Goal: Task Accomplishment & Management: Use online tool/utility

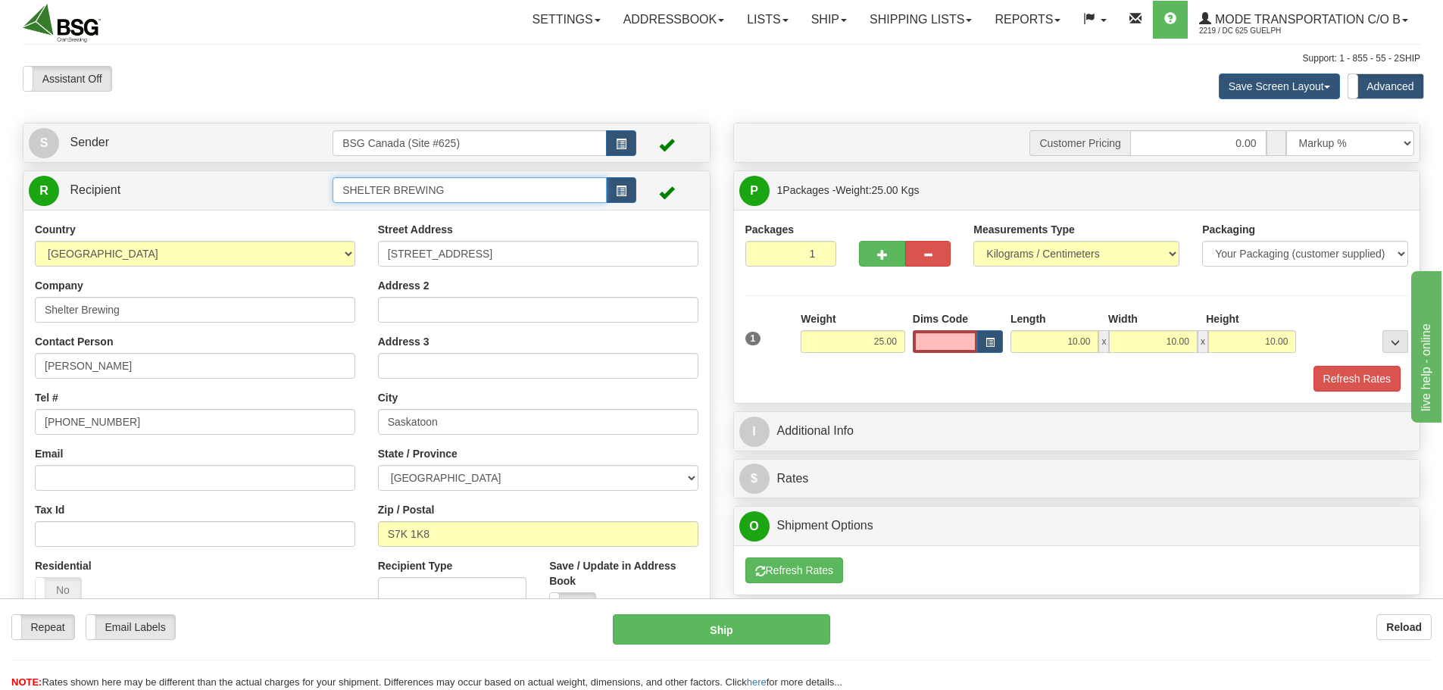
drag, startPoint x: 475, startPoint y: 187, endPoint x: 158, endPoint y: 179, distance: 316.7
click at [158, 179] on tr "R Recipient SHELTER BREWING" at bounding box center [367, 190] width 676 height 31
click at [440, 211] on div "NORTHAM BEVERAGES" at bounding box center [467, 213] width 260 height 17
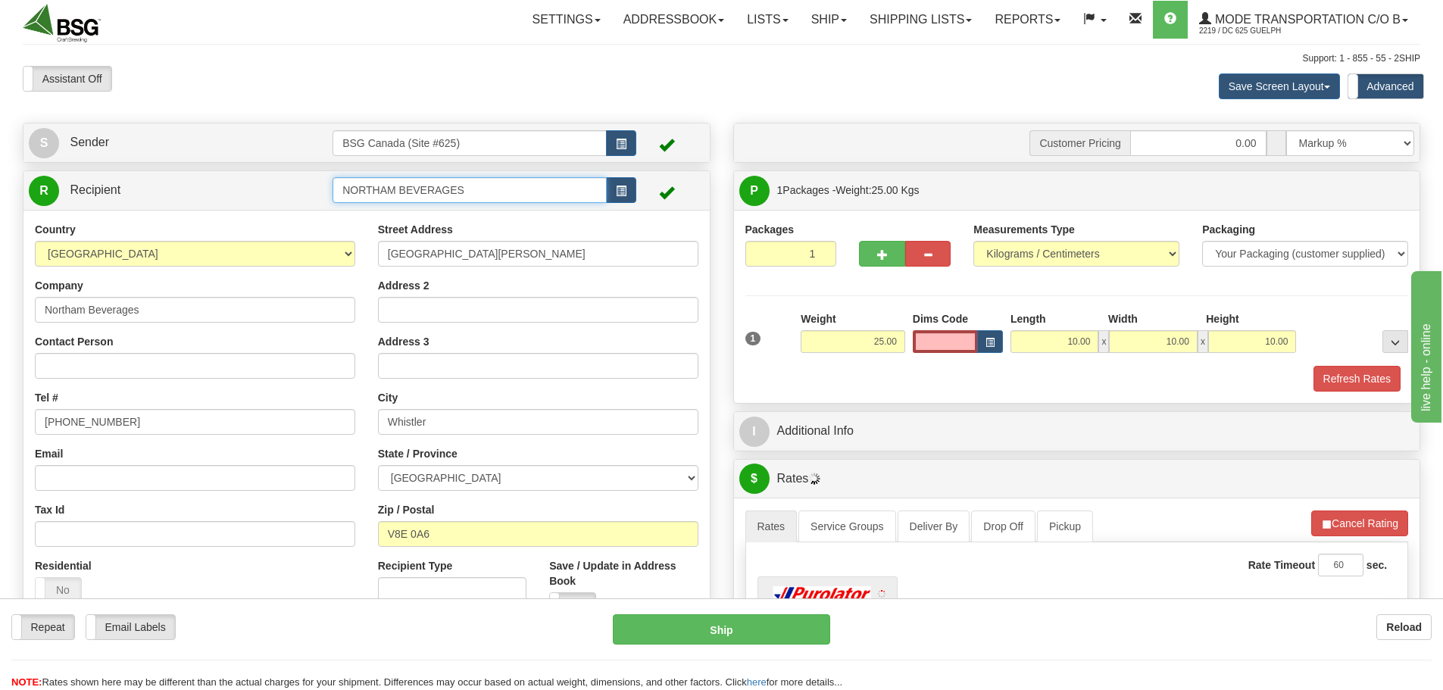
click at [520, 186] on input "NORTHAM BEVERAGES" at bounding box center [469, 190] width 274 height 26
drag, startPoint x: 498, startPoint y: 191, endPoint x: 396, endPoint y: 191, distance: 101.5
click at [396, 191] on input "NORTHAM BEVERAGES" at bounding box center [469, 190] width 274 height 26
click at [373, 230] on div "NORTHAM BEVERAGES #2" at bounding box center [467, 233] width 260 height 17
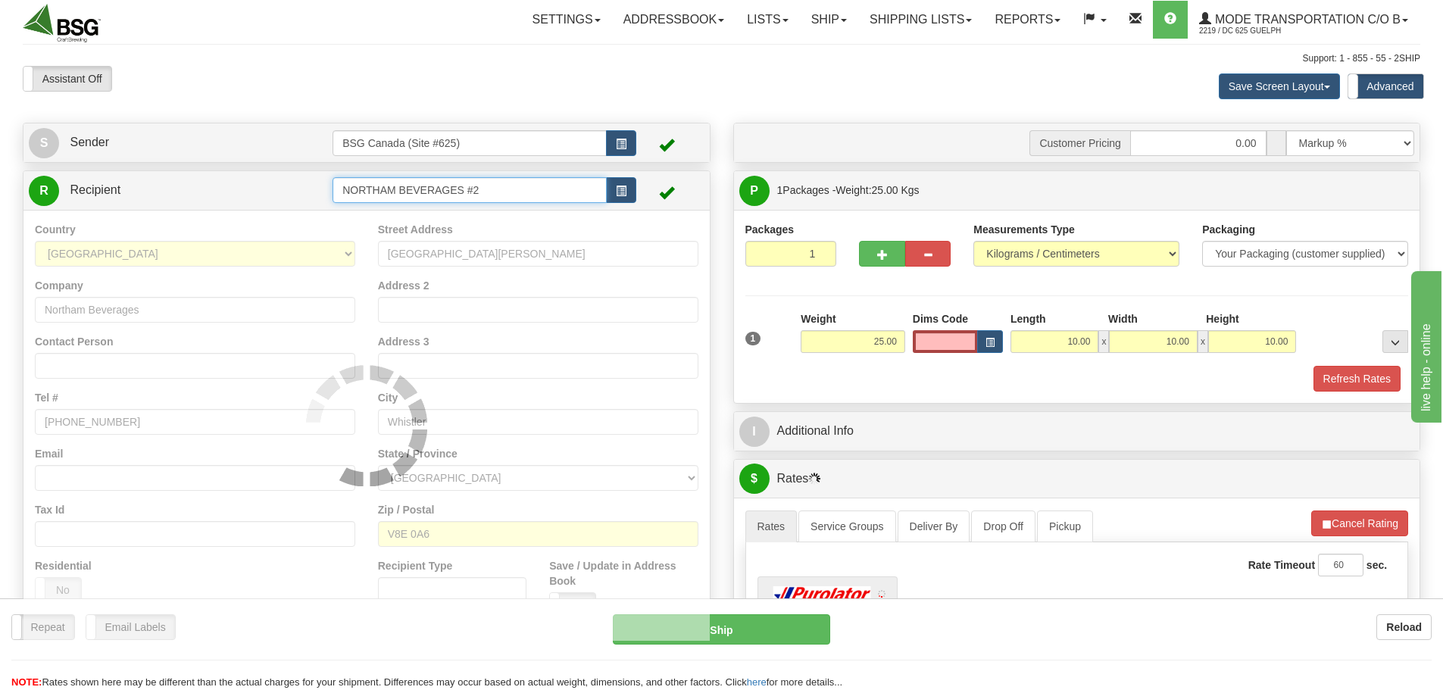
type input "NORTHAM BEVERAGES #2"
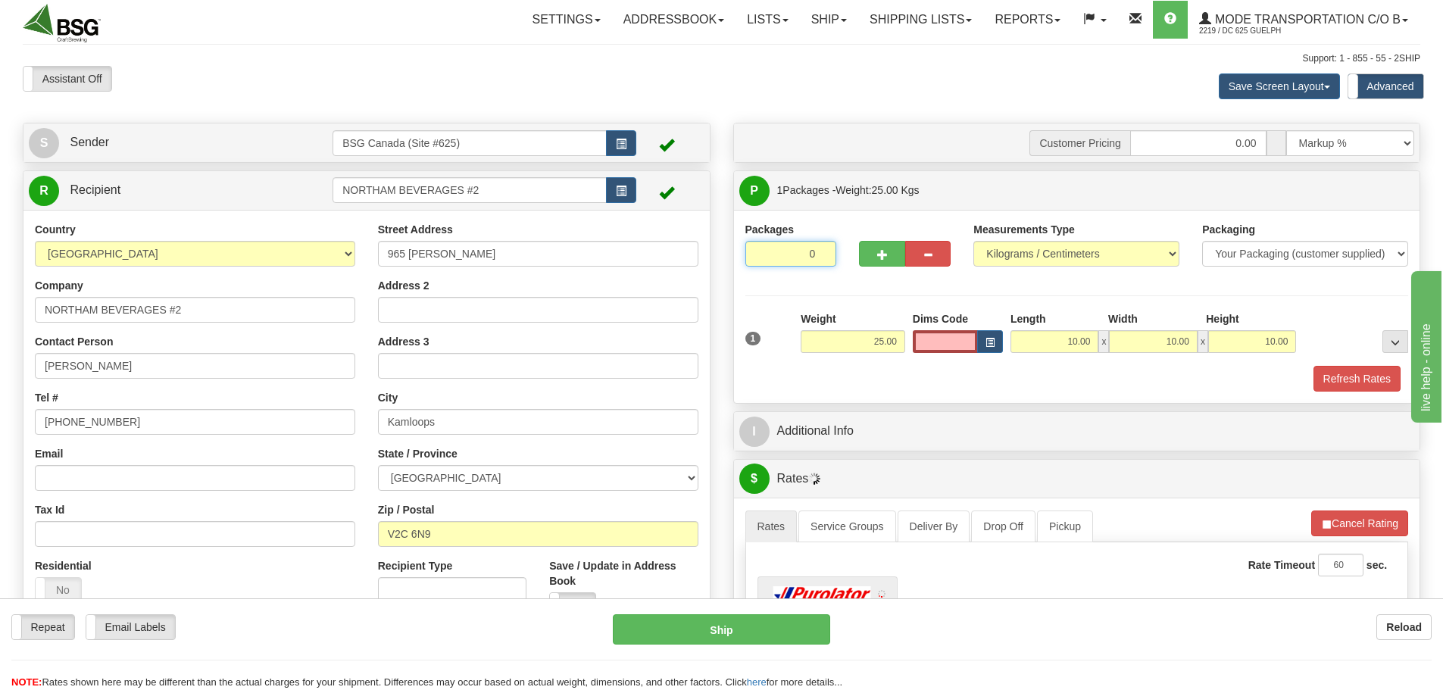
drag, startPoint x: 817, startPoint y: 258, endPoint x: 829, endPoint y: 292, distance: 36.9
click at [817, 258] on input "0" at bounding box center [791, 254] width 92 height 26
type input "1"
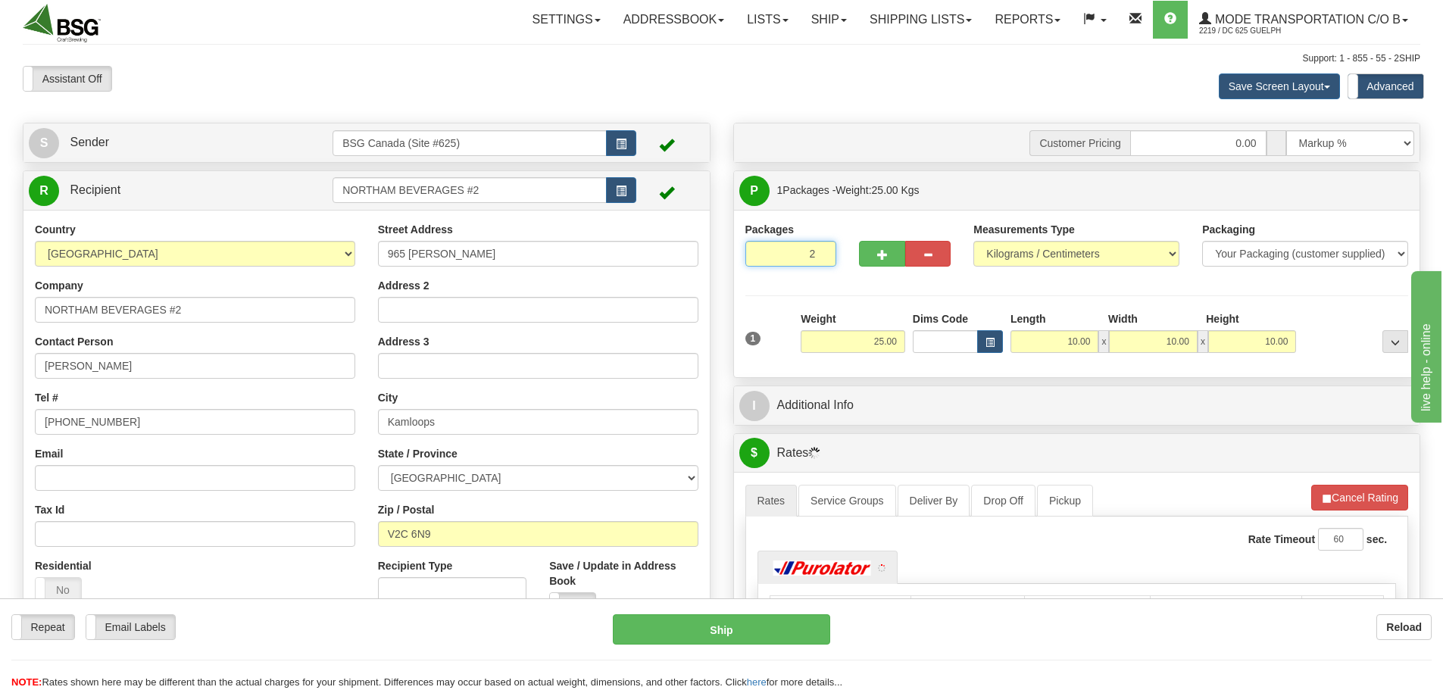
type input "2"
drag, startPoint x: 866, startPoint y: 345, endPoint x: 916, endPoint y: 345, distance: 50.8
click at [916, 345] on div "Packages 2 1 Measurements Type" at bounding box center [1076, 294] width 663 height 144
drag, startPoint x: 873, startPoint y: 336, endPoint x: 867, endPoint y: 354, distance: 18.9
click at [872, 338] on input "25.00" at bounding box center [853, 341] width 105 height 23
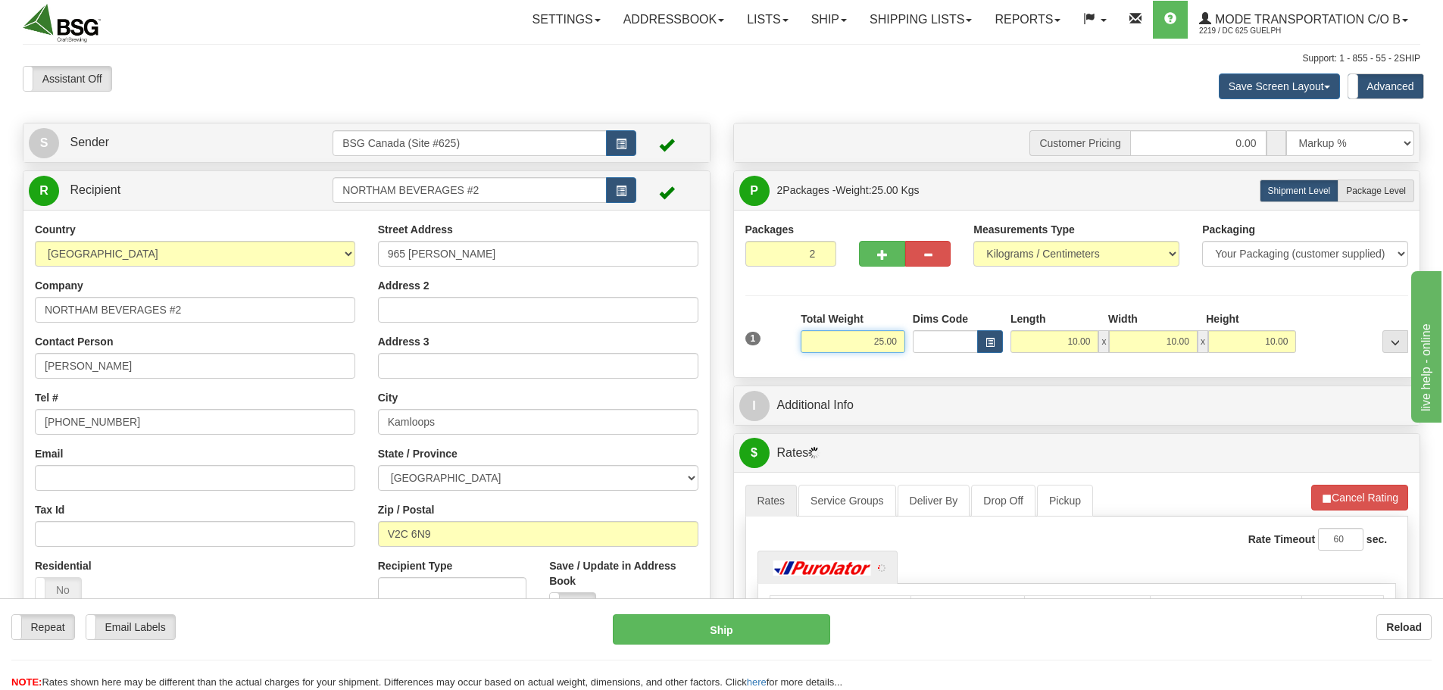
drag, startPoint x: 877, startPoint y: 342, endPoint x: 934, endPoint y: 351, distance: 57.4
click at [941, 347] on div "1 Total Weight 25.00 Dims Code x" at bounding box center [1076, 338] width 671 height 54
type input "20.00"
